Goal: Find specific page/section: Find specific page/section

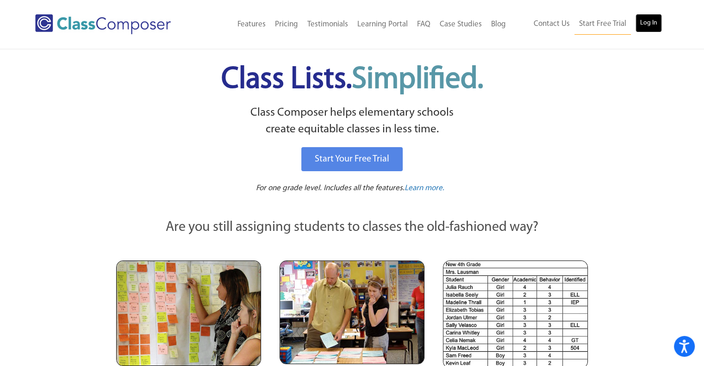
click at [638, 25] on link "Log In" at bounding box center [649, 23] width 26 height 19
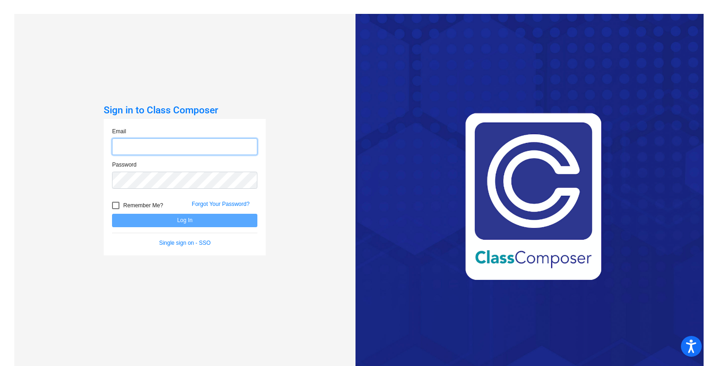
type input "bkleinschmidt@mail.meridian223.org"
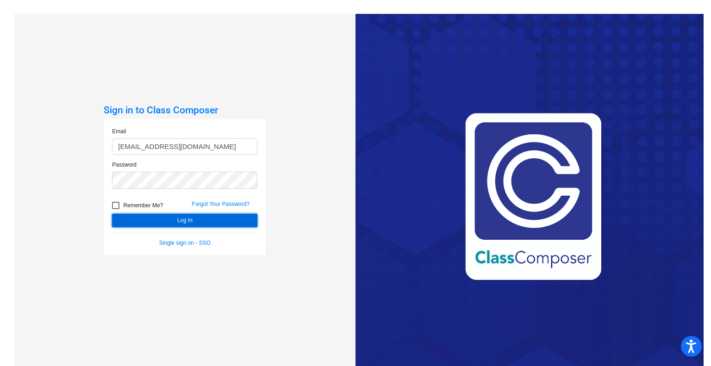
click at [184, 222] on button "Log In" at bounding box center [184, 220] width 145 height 13
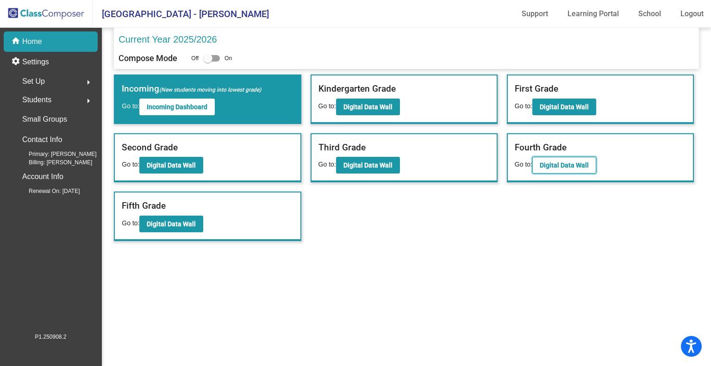
click at [555, 163] on b "Digital Data Wall" at bounding box center [564, 165] width 49 height 7
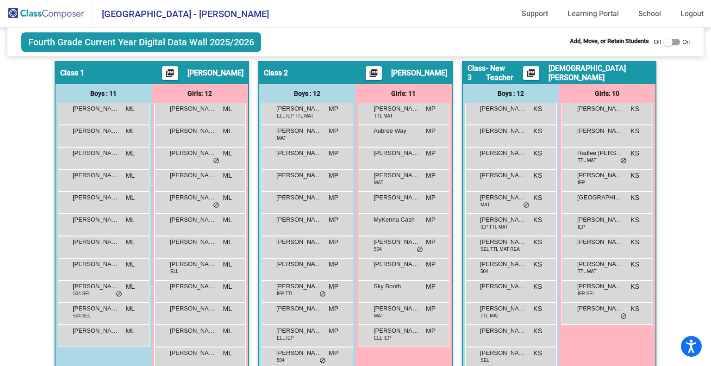
scroll to position [206, 0]
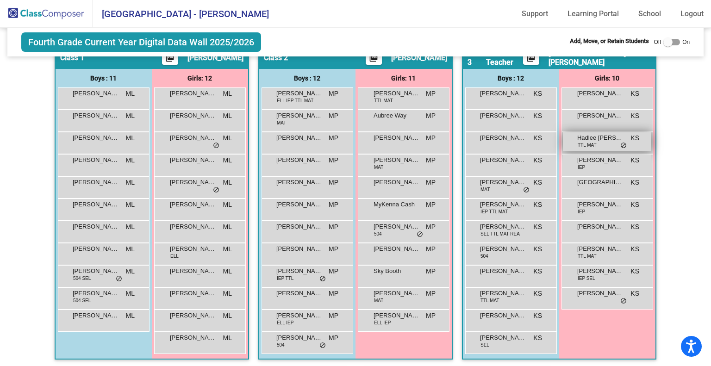
click at [620, 144] on span "do_not_disturb_alt" at bounding box center [623, 145] width 6 height 7
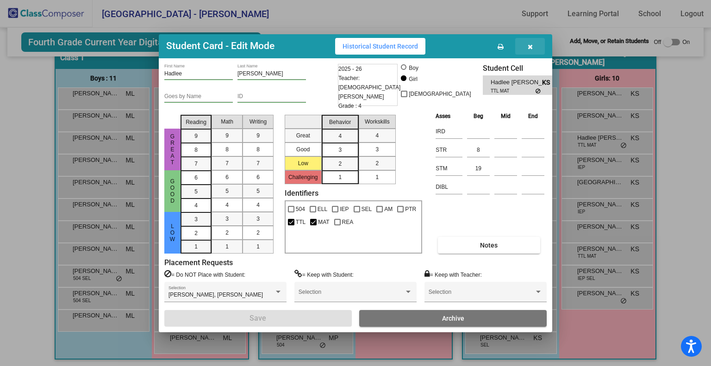
click at [528, 50] on icon "button" at bounding box center [530, 47] width 5 height 6
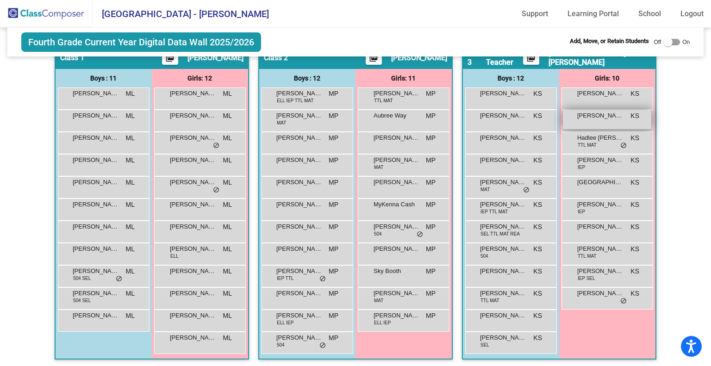
click at [581, 117] on span "Charlotte Burright" at bounding box center [600, 115] width 46 height 9
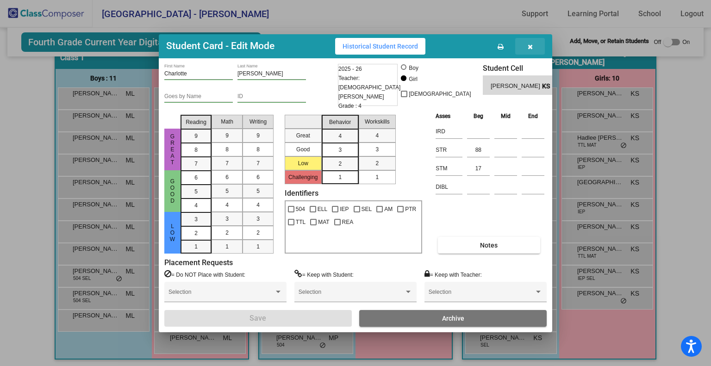
click at [534, 50] on button "button" at bounding box center [530, 46] width 30 height 17
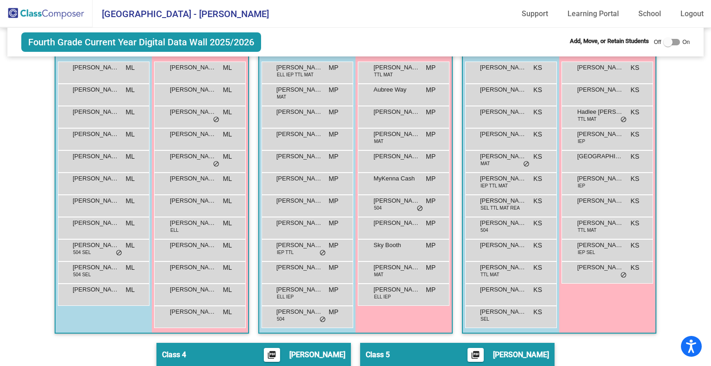
scroll to position [185, 0]
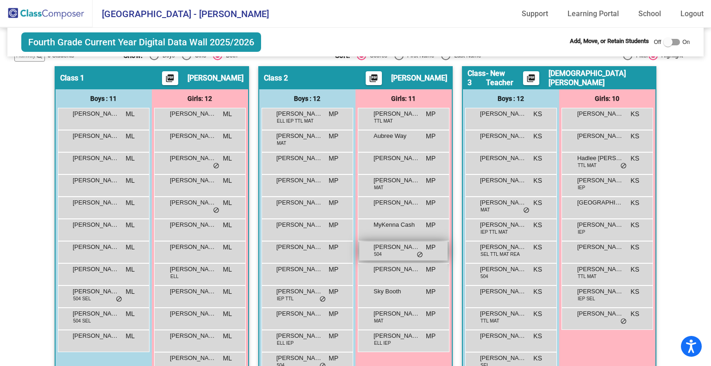
click at [401, 254] on div "Piper Campbell 504 MP lock do_not_disturb_alt" at bounding box center [403, 251] width 88 height 19
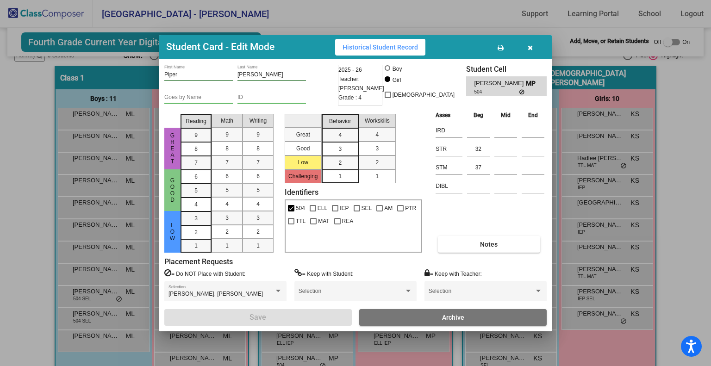
click at [530, 51] on icon "button" at bounding box center [530, 47] width 5 height 6
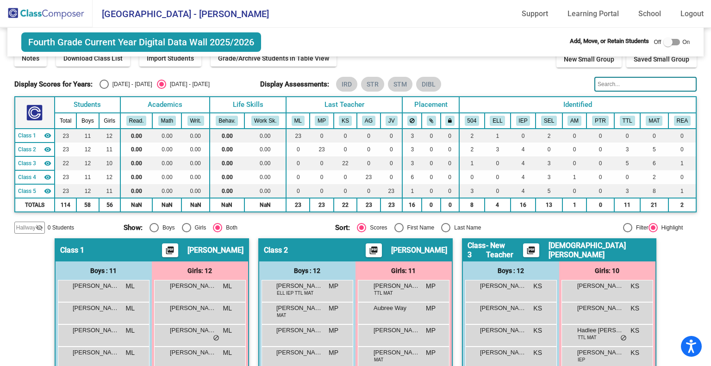
scroll to position [0, 0]
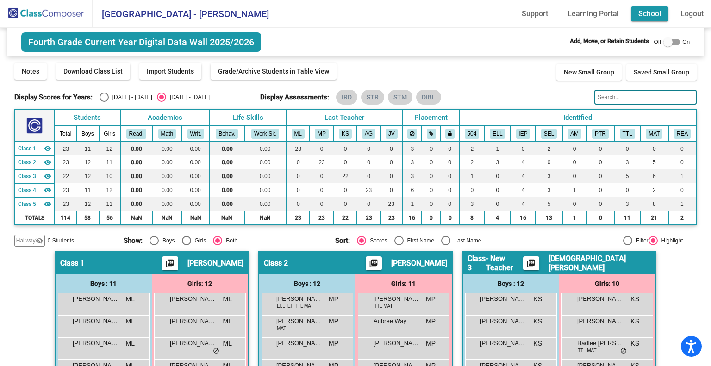
click at [650, 16] on link "School" at bounding box center [649, 13] width 37 height 15
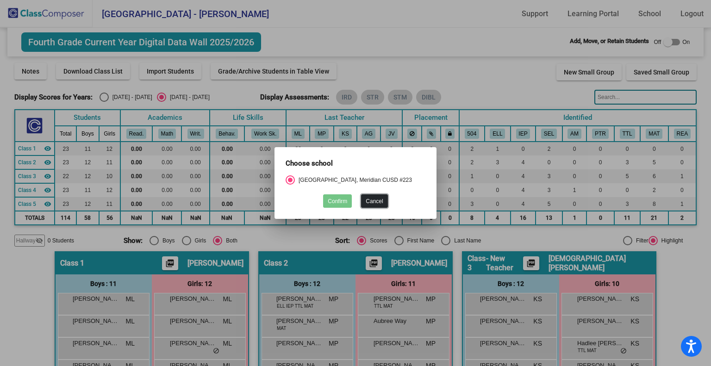
click at [370, 202] on button "Cancel" at bounding box center [374, 200] width 26 height 13
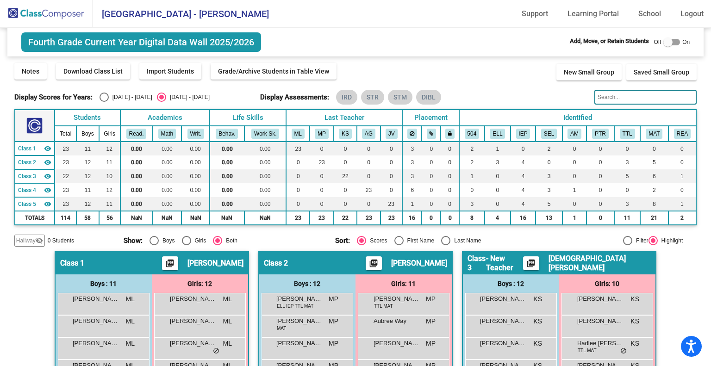
click at [99, 42] on span "Fourth Grade Current Year Digital Data Wall 2025/2026" at bounding box center [141, 41] width 240 height 19
click at [57, 41] on span "Fourth Grade Current Year Digital Data Wall 2025/2026" at bounding box center [141, 41] width 240 height 19
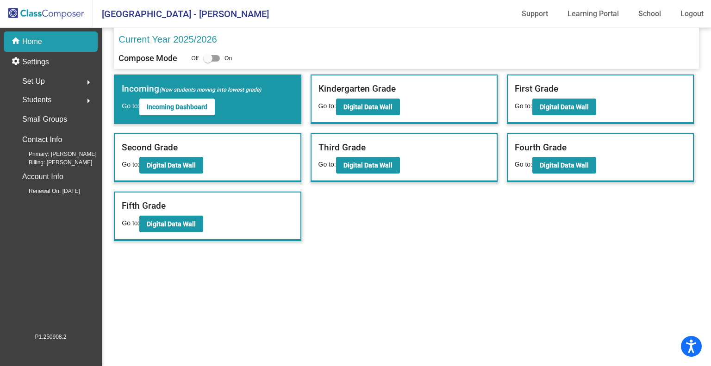
click at [345, 256] on mat-sidenav-content "Current Year 2025/2026 Compose Mode Off On Incoming (New students moving into l…" at bounding box center [406, 197] width 609 height 338
click at [88, 81] on mat-icon "arrow_right" at bounding box center [88, 82] width 11 height 11
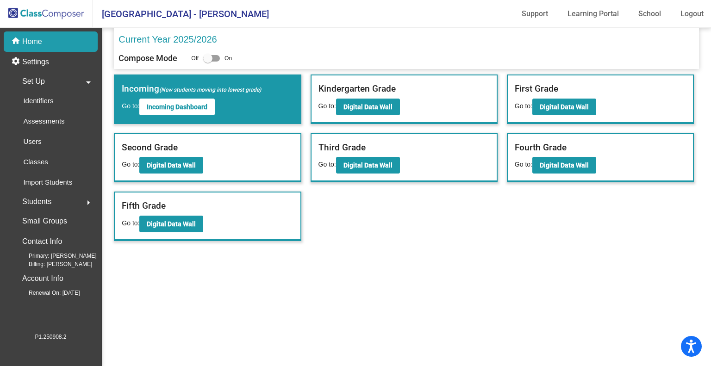
click at [88, 81] on mat-icon "arrow_drop_down" at bounding box center [88, 82] width 11 height 11
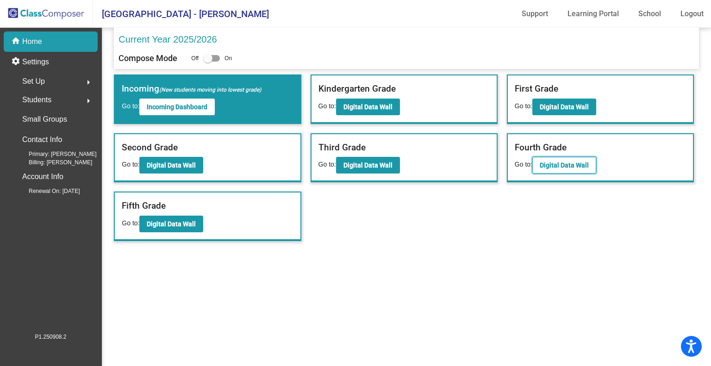
click at [550, 164] on b "Digital Data Wall" at bounding box center [564, 165] width 49 height 7
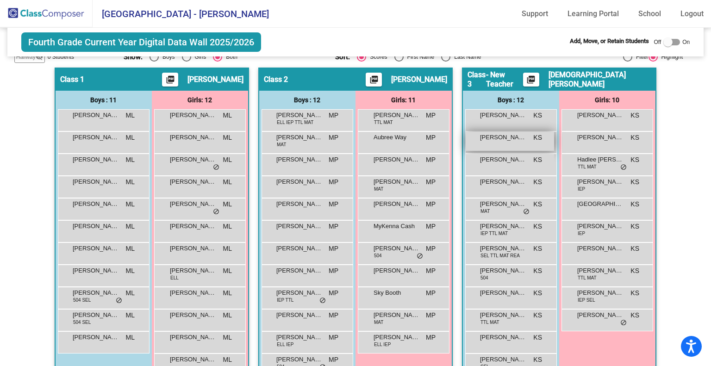
scroll to position [185, 0]
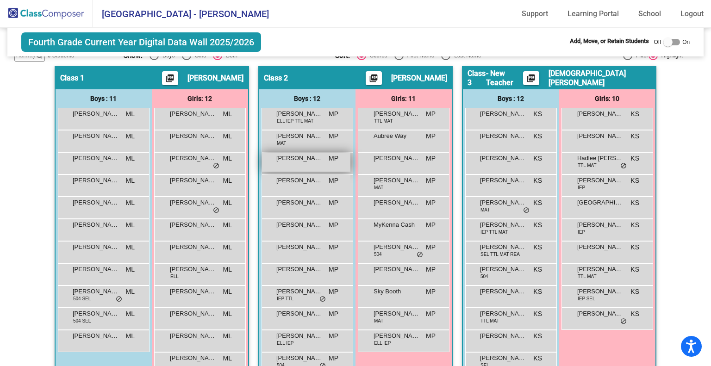
click at [298, 165] on div "Brextyn Gorsegner MP lock do_not_disturb_alt" at bounding box center [306, 162] width 88 height 19
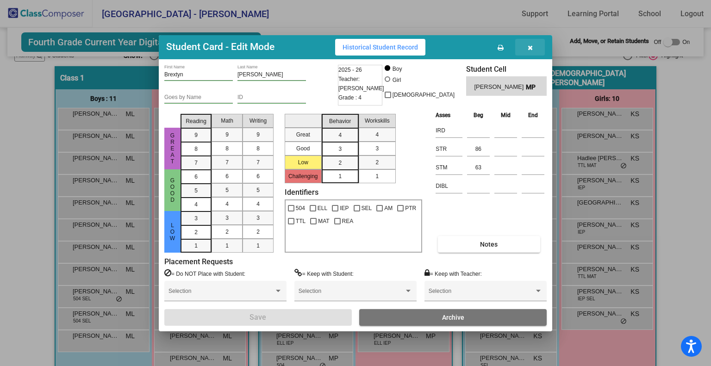
click at [533, 48] on button "button" at bounding box center [530, 47] width 30 height 17
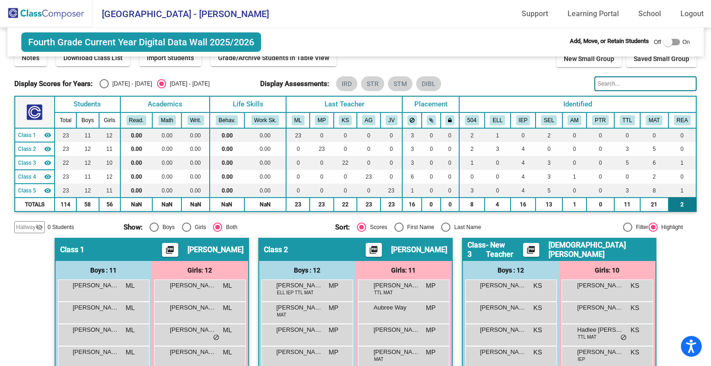
scroll to position [0, 0]
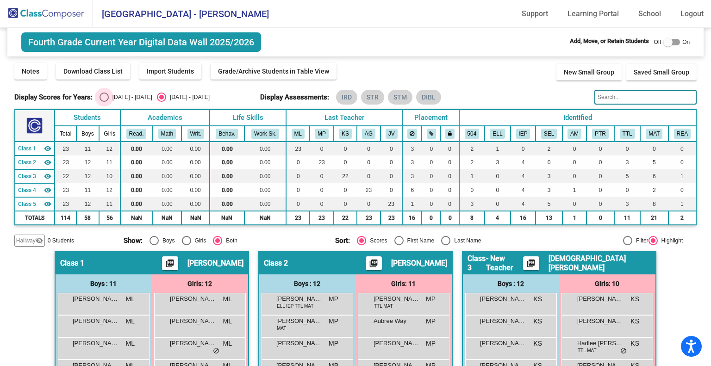
click at [104, 97] on div "Select an option" at bounding box center [104, 97] width 0 height 0
click at [104, 102] on input "2024 - 2025" at bounding box center [104, 102] width 0 height 0
radio input "true"
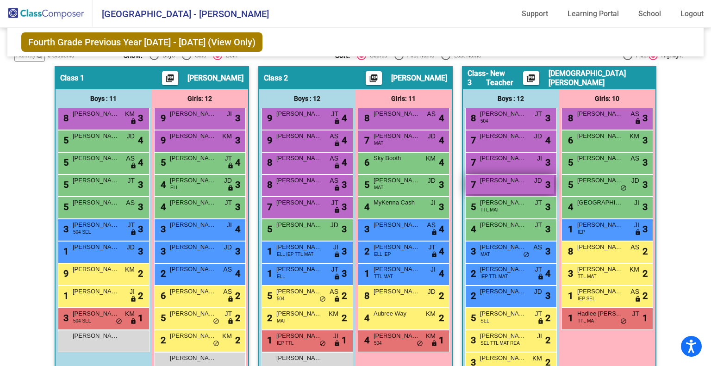
scroll to position [185, 0]
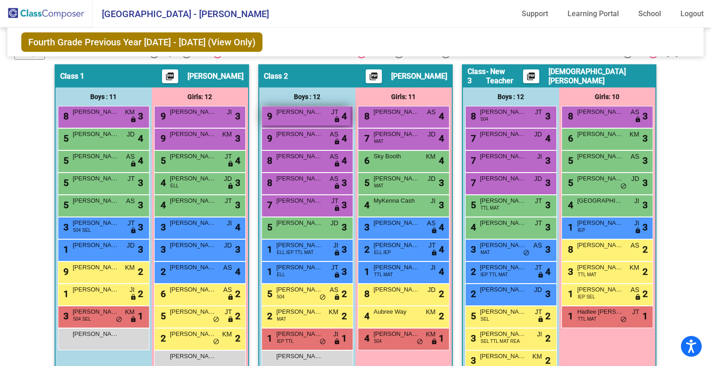
click at [312, 118] on div "9 Brextyn Gorsegner JT lock do_not_disturb_alt 4" at bounding box center [306, 115] width 88 height 19
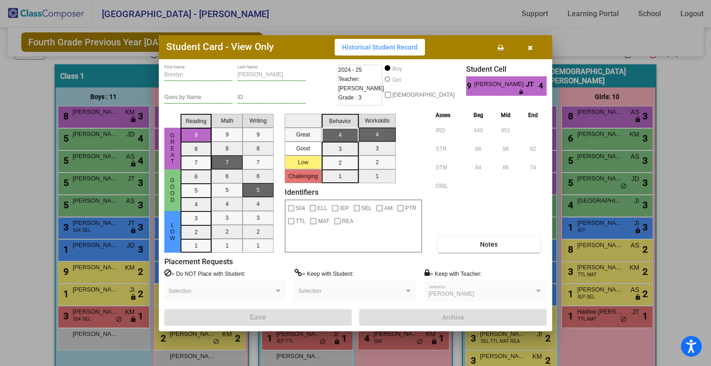
click at [531, 51] on button "button" at bounding box center [530, 47] width 30 height 17
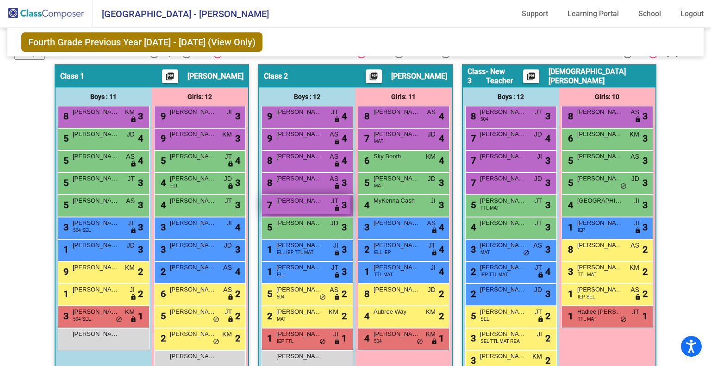
click at [337, 206] on span "lock" at bounding box center [337, 208] width 6 height 7
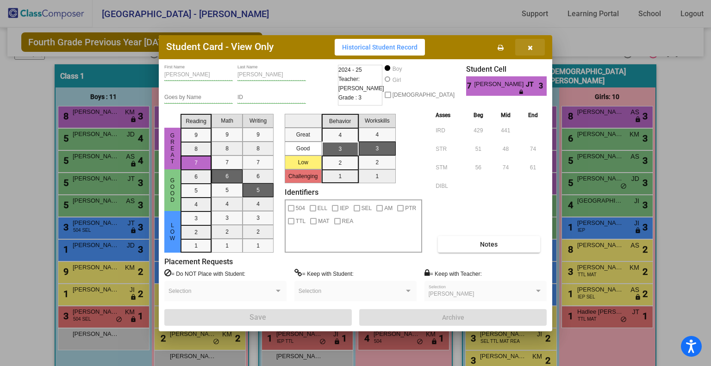
click at [527, 50] on button "button" at bounding box center [530, 47] width 30 height 17
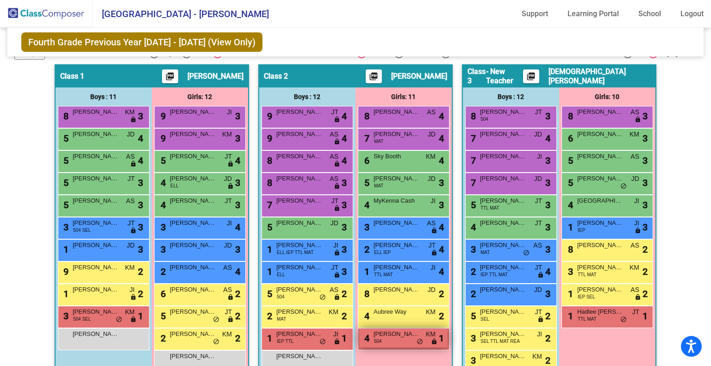
click at [395, 343] on div "4 Piper Campbell 504 KM lock do_not_disturb_alt 1" at bounding box center [403, 338] width 88 height 19
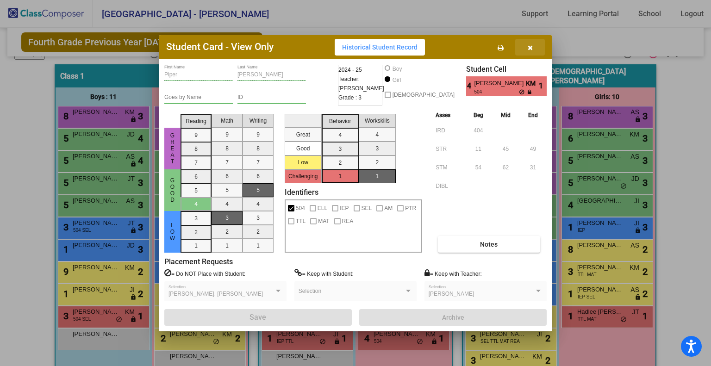
click at [531, 47] on icon "button" at bounding box center [530, 47] width 5 height 6
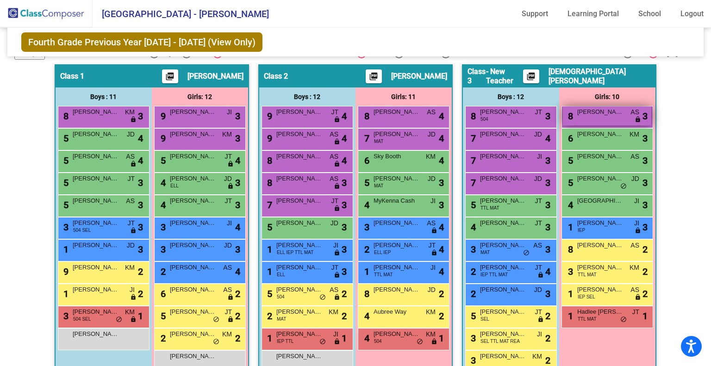
click at [602, 118] on div "8 Julia Herring AS lock do_not_disturb_alt 3" at bounding box center [607, 115] width 88 height 19
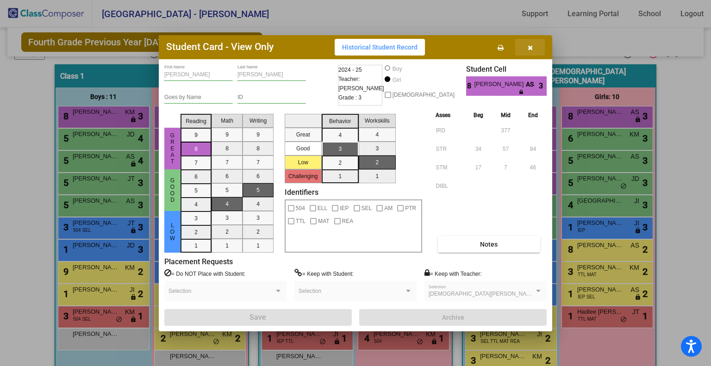
click at [531, 48] on icon "button" at bounding box center [530, 47] width 5 height 6
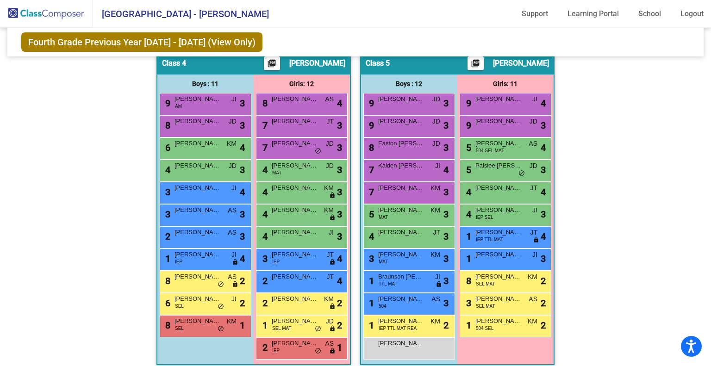
scroll to position [528, 0]
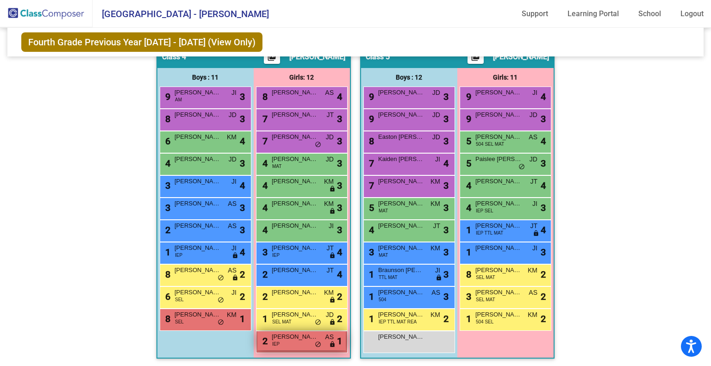
click at [332, 343] on span "lock" at bounding box center [332, 344] width 6 height 7
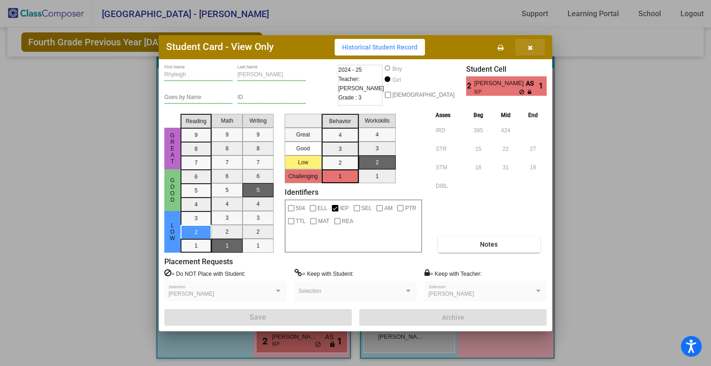
click at [531, 47] on icon "button" at bounding box center [530, 47] width 5 height 6
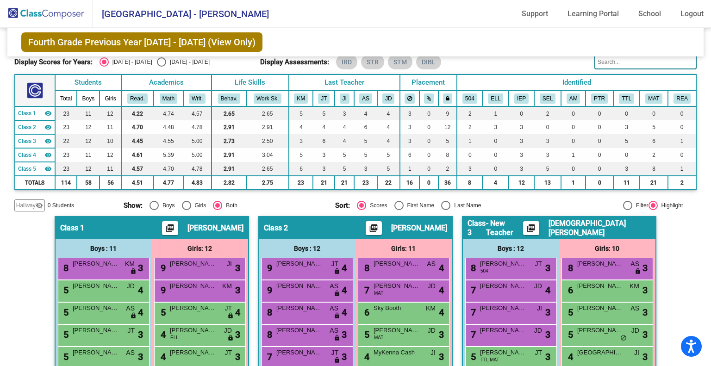
scroll to position [0, 0]
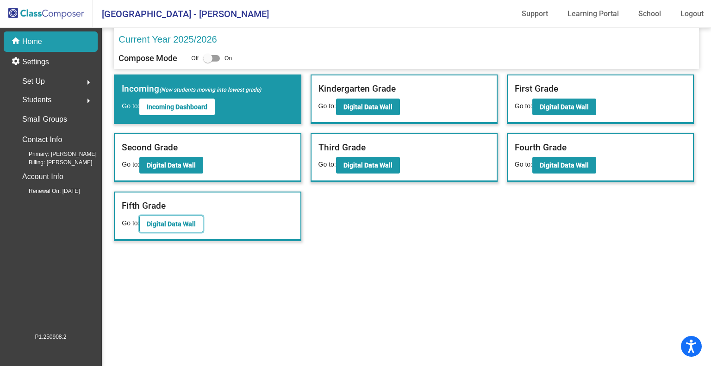
click at [183, 222] on b "Digital Data Wall" at bounding box center [171, 223] width 49 height 7
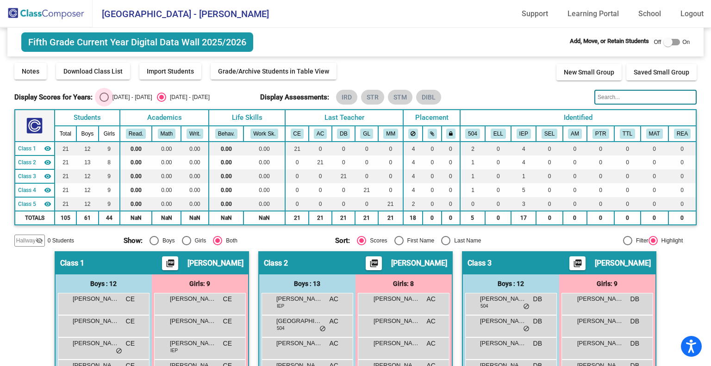
click at [104, 98] on div "Select an option" at bounding box center [104, 97] width 9 height 9
click at [104, 102] on input "2024 - 2025" at bounding box center [104, 102] width 0 height 0
radio input "true"
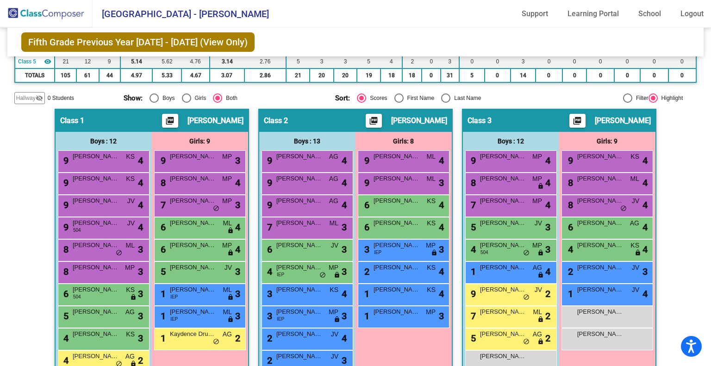
scroll to position [41, 0]
